Goal: Transaction & Acquisition: Download file/media

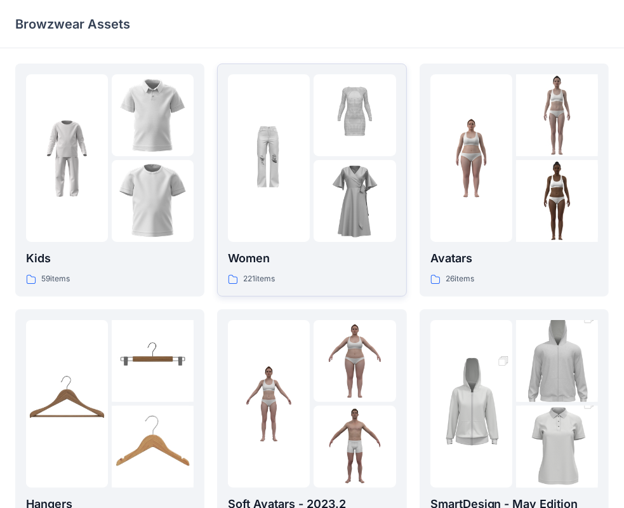
click at [287, 199] on div at bounding box center [269, 157] width 82 height 167
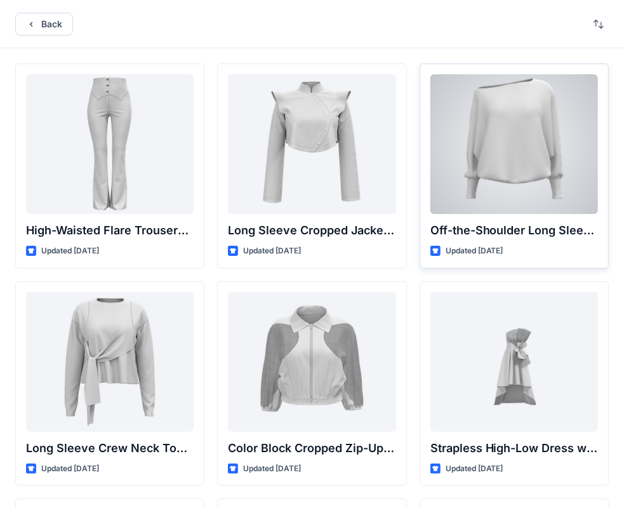
click at [529, 160] on div at bounding box center [513, 144] width 167 height 140
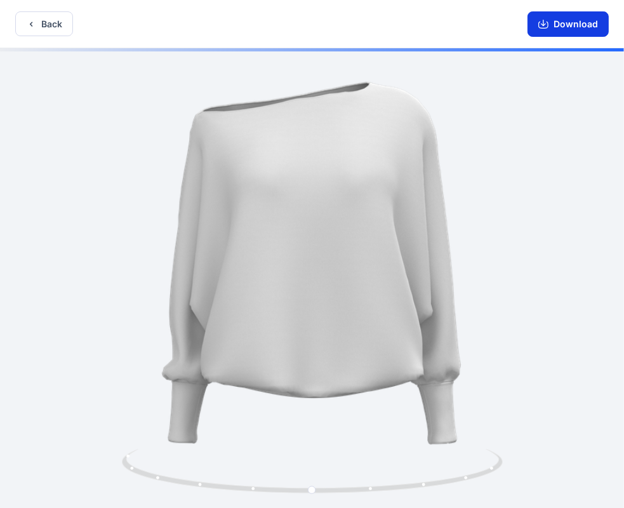
click at [566, 21] on button "Download" at bounding box center [567, 23] width 81 height 25
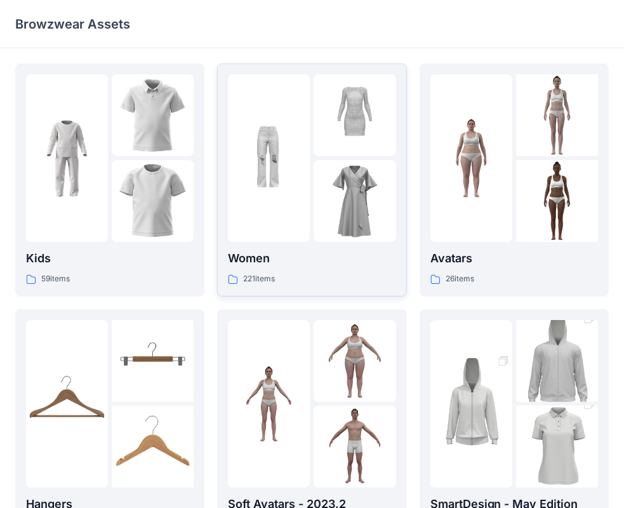
click at [351, 178] on img at bounding box center [354, 201] width 82 height 82
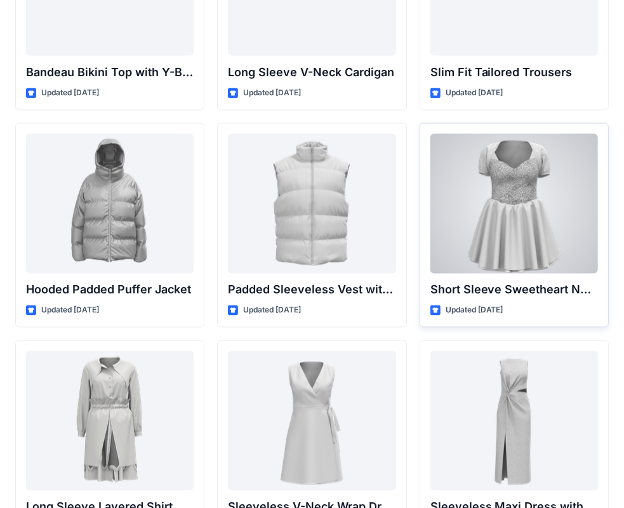
scroll to position [1467, 0]
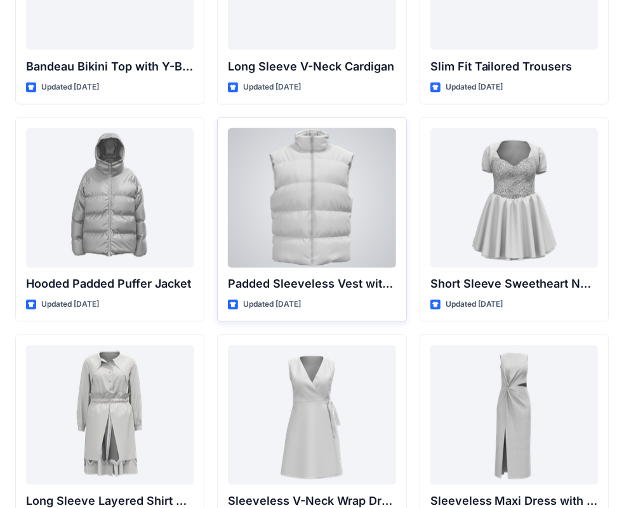
click at [312, 199] on div at bounding box center [311, 198] width 167 height 140
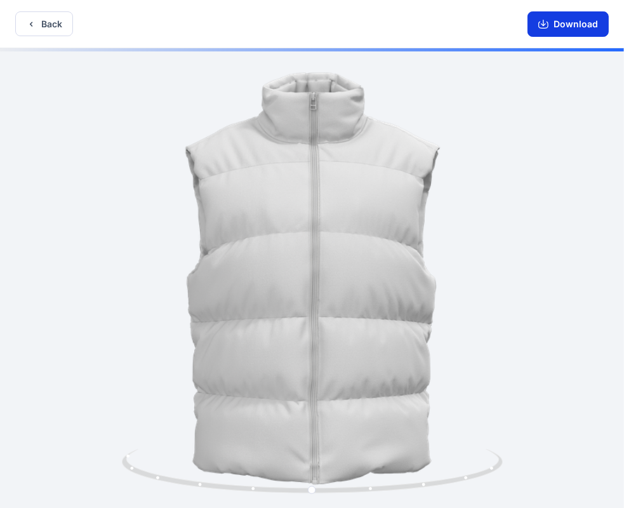
click at [565, 25] on button "Download" at bounding box center [567, 23] width 81 height 25
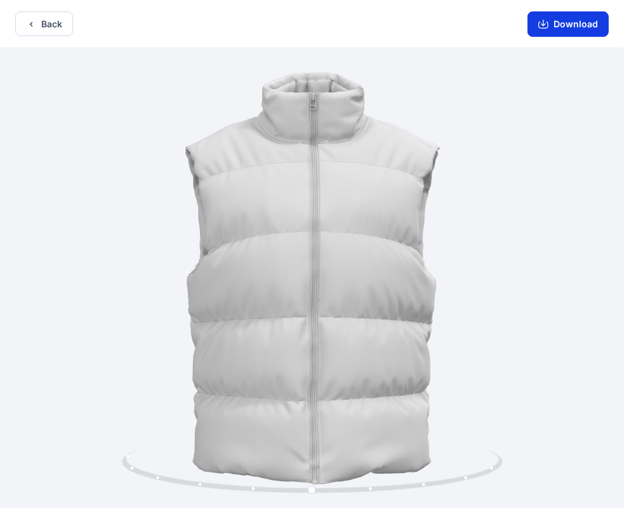
click at [560, 24] on button "Download" at bounding box center [567, 23] width 81 height 25
click at [459, 183] on div at bounding box center [312, 279] width 624 height 462
drag, startPoint x: 482, startPoint y: 197, endPoint x: 1733, endPoint y: 277, distance: 1253.7
click at [624, 277] on html "Back Download Version History" at bounding box center [312, 255] width 624 height 510
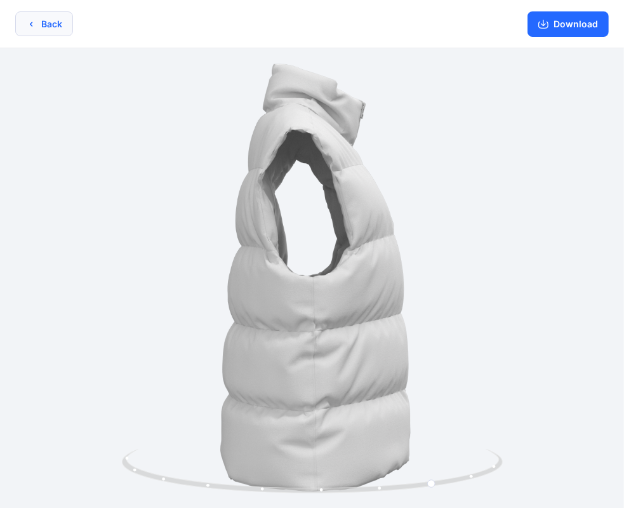
click at [25, 20] on button "Back" at bounding box center [44, 23] width 58 height 25
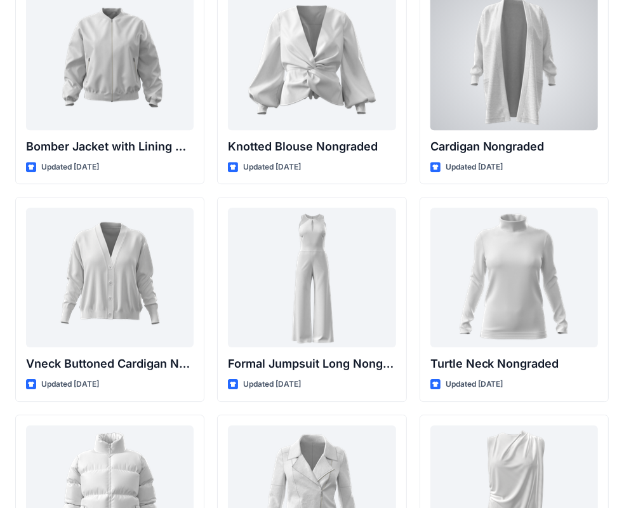
scroll to position [12140, 0]
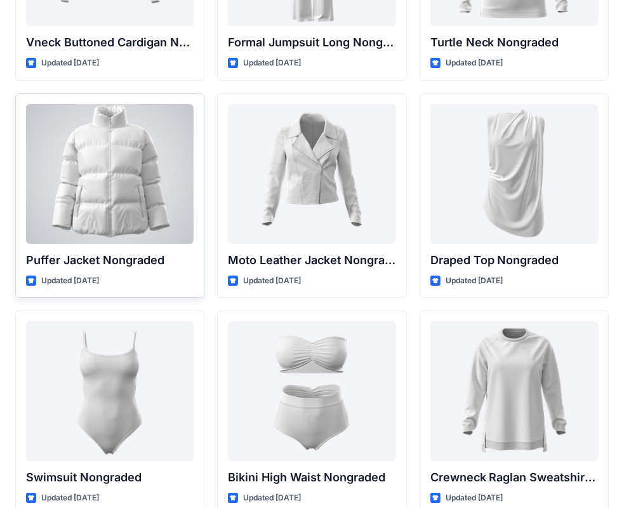
click at [100, 169] on div at bounding box center [109, 174] width 167 height 140
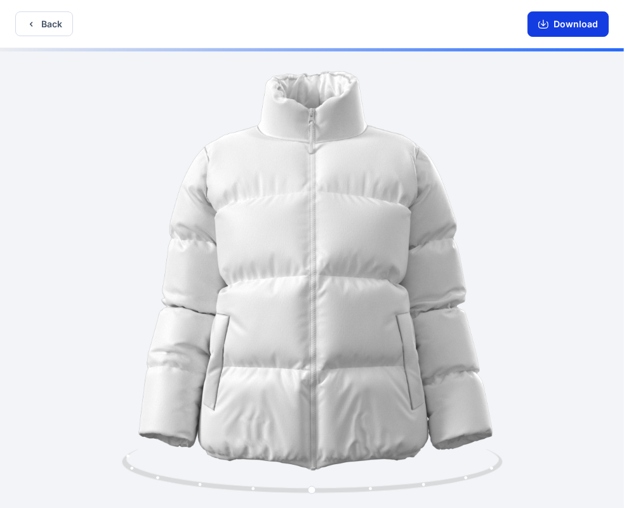
click at [568, 22] on button "Download" at bounding box center [567, 23] width 81 height 25
